Goal: Task Accomplishment & Management: Manage account settings

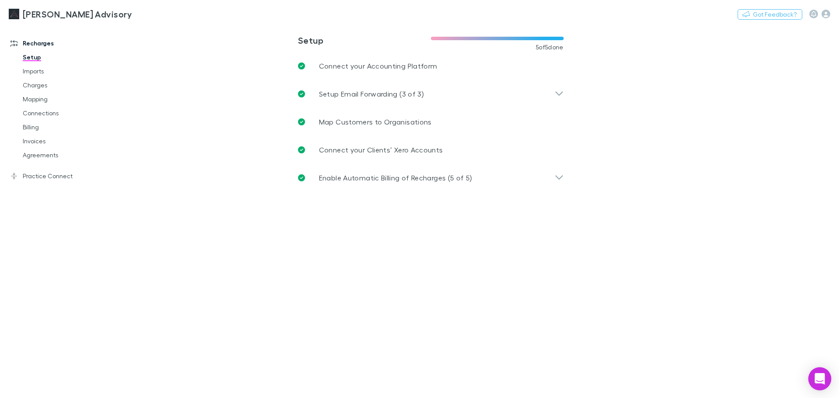
click at [822, 385] on div "Open Intercom Messenger" at bounding box center [819, 379] width 23 height 23
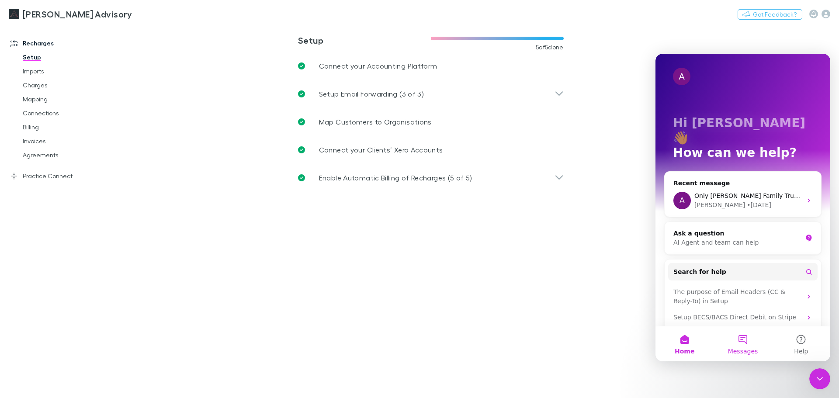
click at [746, 345] on button "Messages" at bounding box center [743, 343] width 58 height 35
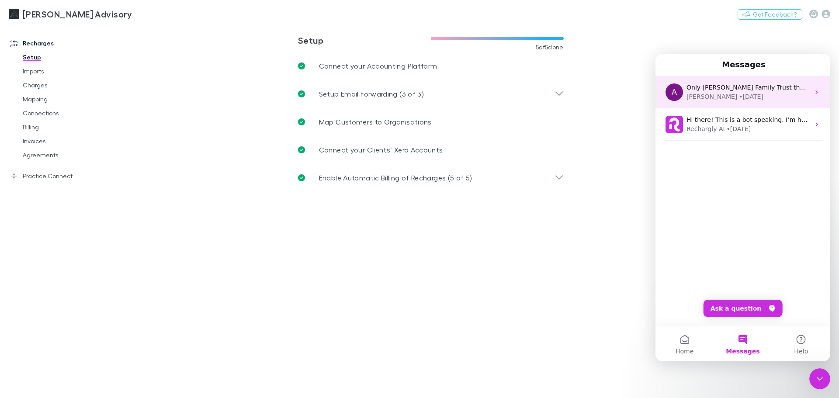
click at [755, 95] on div "[PERSON_NAME] • [DATE]" at bounding box center [748, 96] width 123 height 9
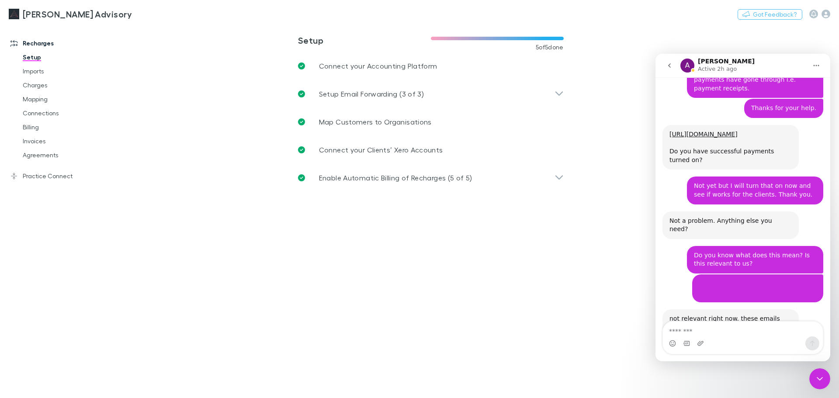
scroll to position [10046, 0]
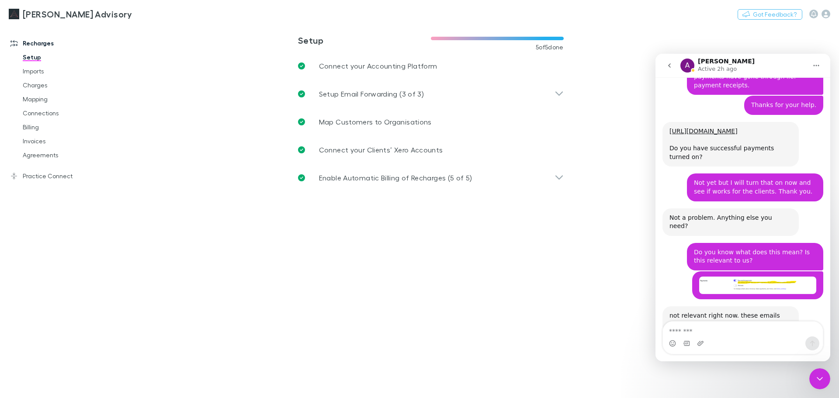
click at [757, 330] on textarea "Message…" at bounding box center [743, 329] width 160 height 15
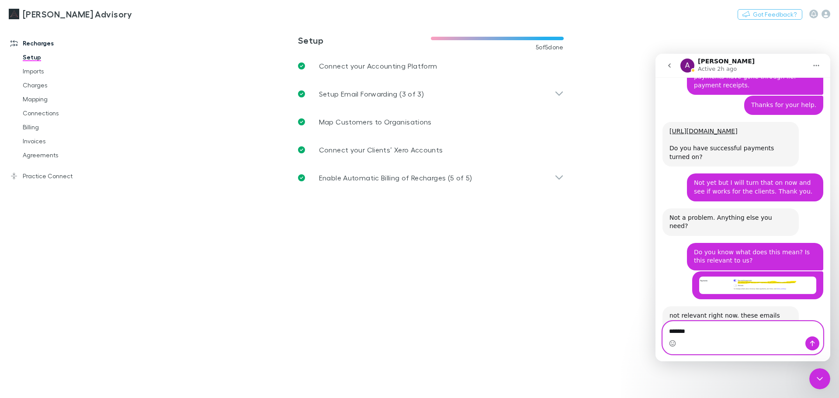
type textarea "*******"
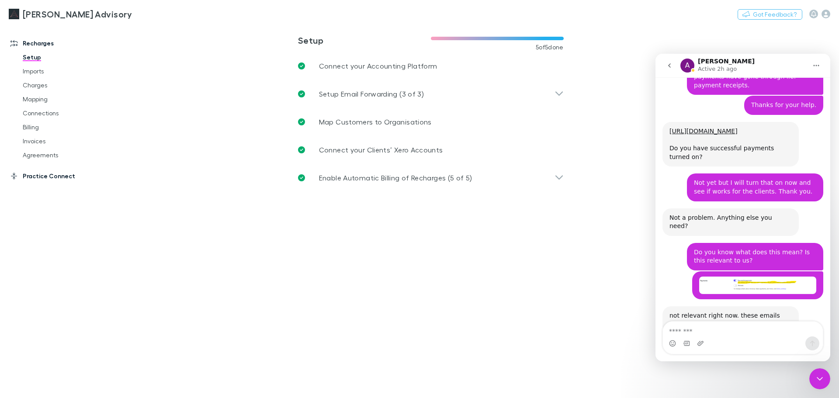
click at [59, 178] on link "Practice Connect" at bounding box center [60, 176] width 116 height 14
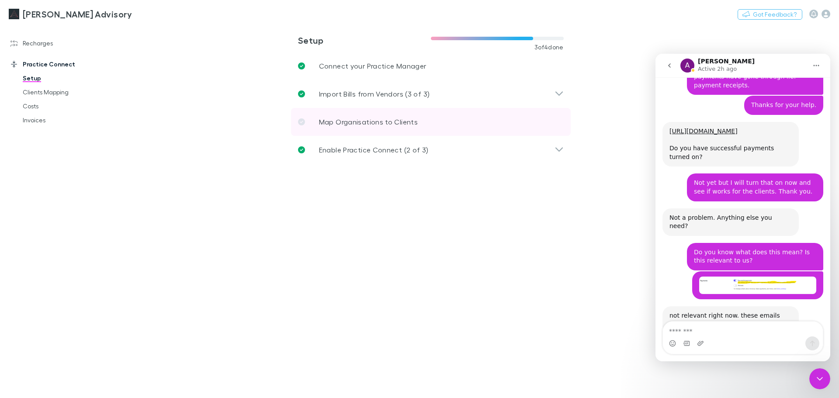
click at [316, 114] on link "Map Organisations to Clients" at bounding box center [431, 122] width 280 height 28
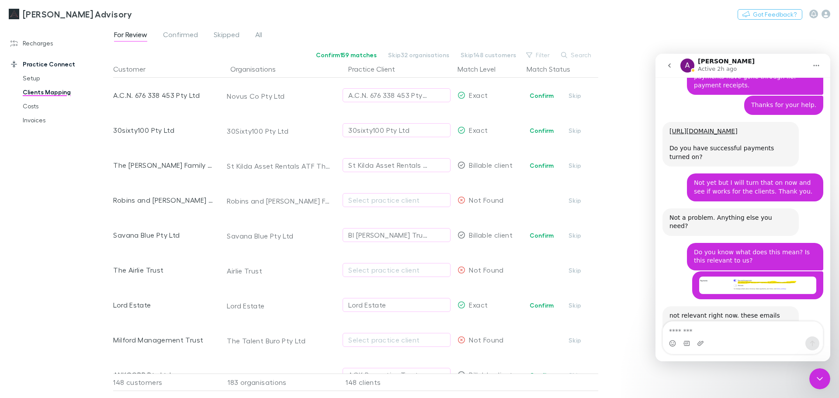
click at [574, 49] on div "For Review Confirmed Skipped All Confirm 159 matches Skip 32 organisations Skip…" at bounding box center [476, 211] width 726 height 374
click at [570, 55] on button "Search" at bounding box center [577, 55] width 40 height 10
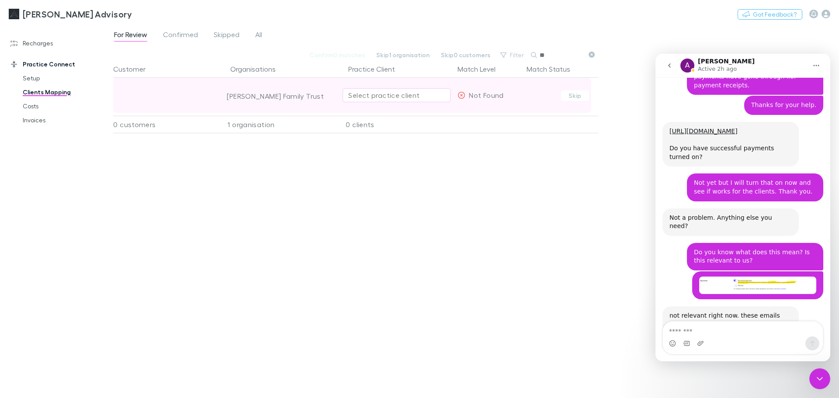
type input "**"
click at [413, 93] on div "Select practice client" at bounding box center [396, 95] width 97 height 10
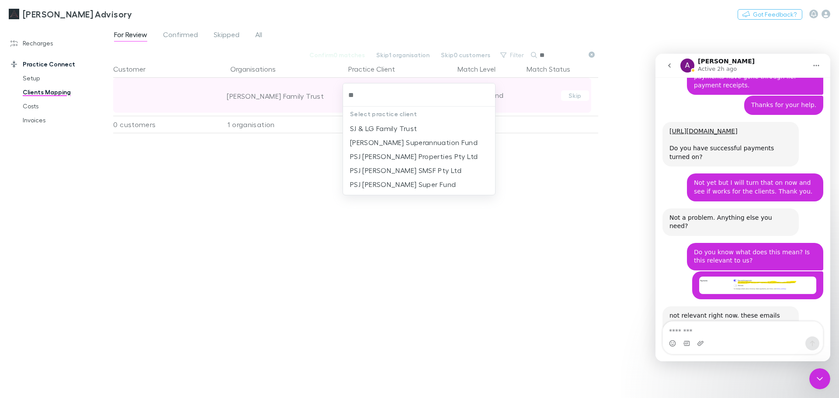
type input "*"
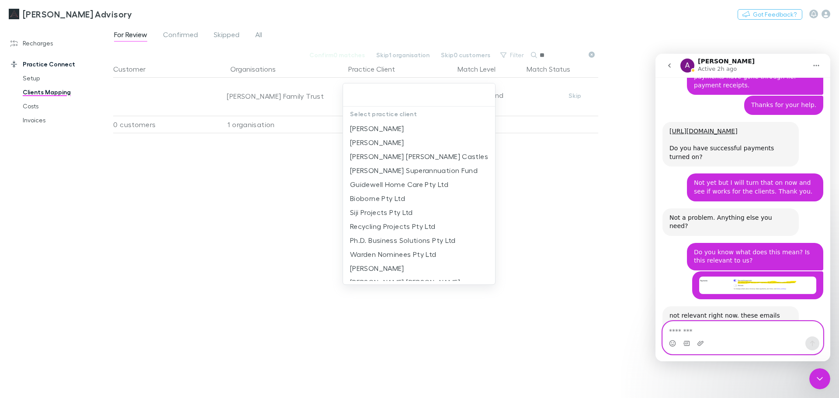
click at [702, 331] on textarea "Message…" at bounding box center [743, 329] width 160 height 15
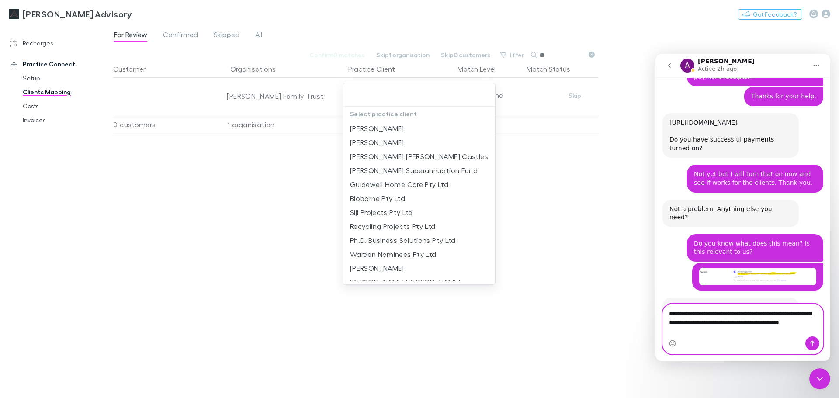
scroll to position [10063, 0]
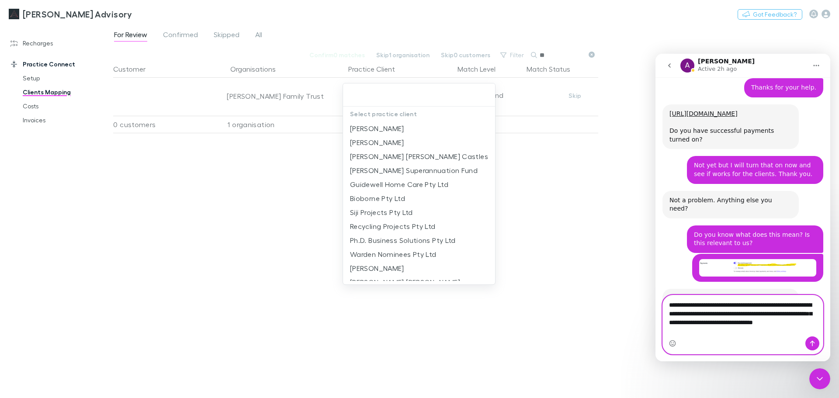
type textarea "**********"
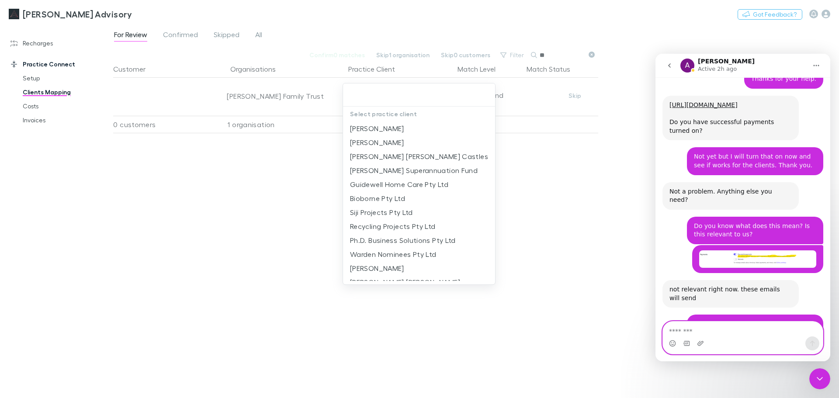
scroll to position [10110, 0]
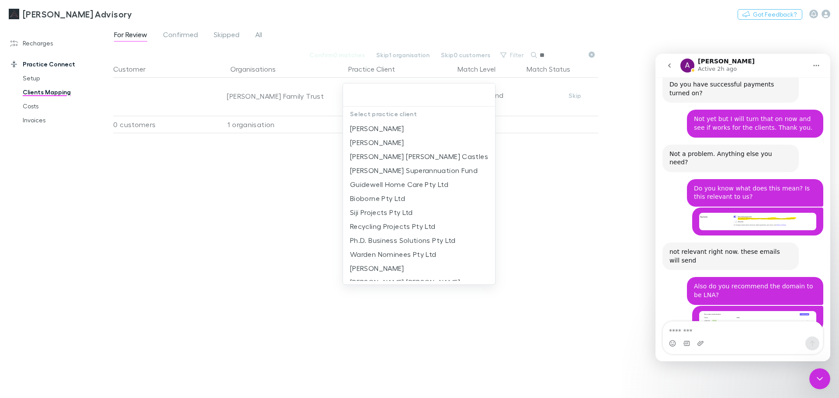
click at [829, 378] on div "Close Intercom Messenger" at bounding box center [819, 378] width 21 height 21
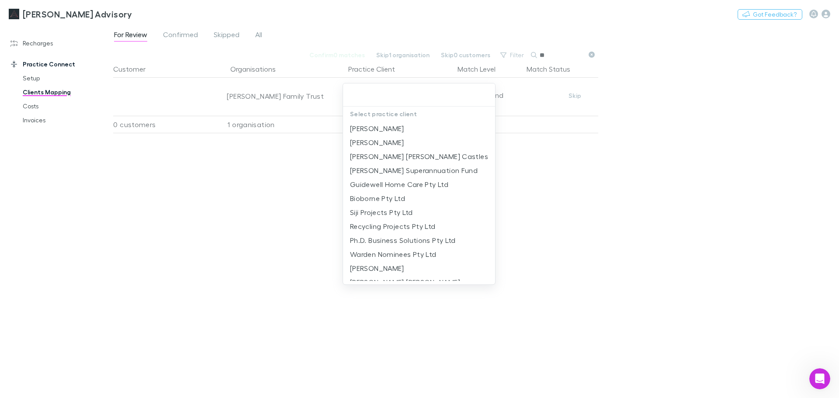
click at [640, 80] on div at bounding box center [419, 199] width 839 height 398
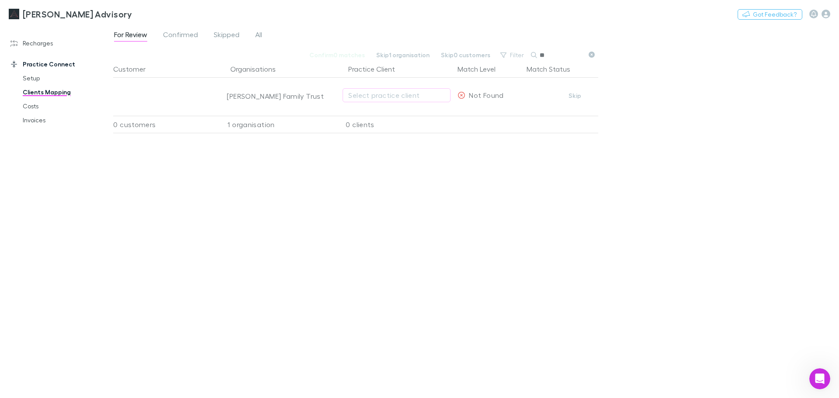
click at [693, 64] on div "For Review Confirmed Skipped All Confirm 0 matches Skip 1 organisation Skip 0 c…" at bounding box center [476, 211] width 726 height 374
